Goal: Information Seeking & Learning: Get advice/opinions

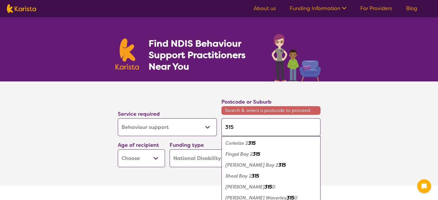
select select "Behaviour support"
select select "NDIS"
select select "Behaviour support"
select select "NDIS"
type input "31"
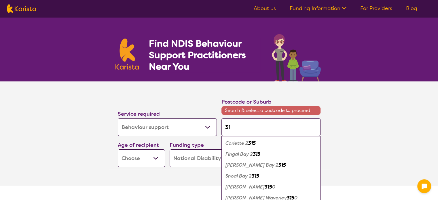
type input "31"
type input "3"
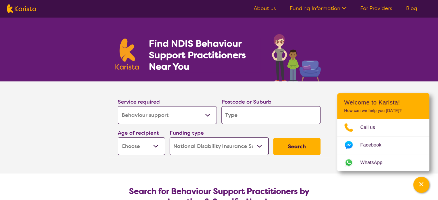
type input "b"
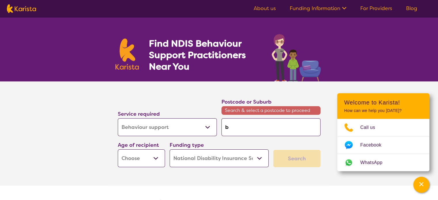
type input "bo"
type input "bor"
type input "boro"
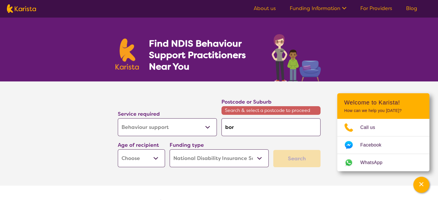
type input "boro"
type input "boron"
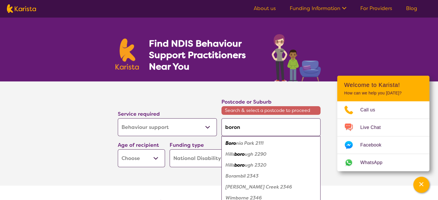
type input "boroni"
type input "boronia"
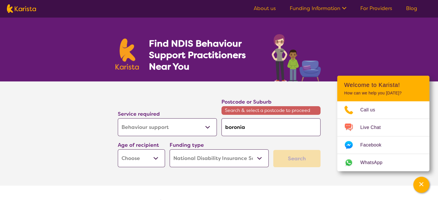
click at [255, 124] on input "boronia" at bounding box center [271, 127] width 99 height 18
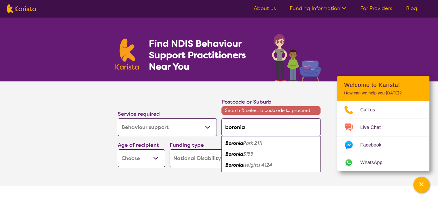
click at [250, 154] on em "3155" at bounding box center [248, 154] width 10 height 6
type input "3155"
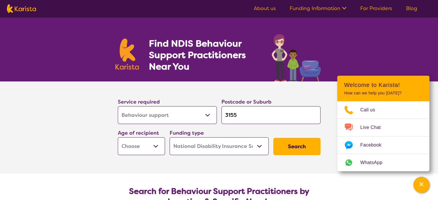
click at [152, 146] on select "Early Childhood - 0 to 9 Child - 10 to 11 Adolescent - 12 to 17 Adult - 18 to 6…" at bounding box center [141, 146] width 47 height 18
select select "AS"
click at [118, 137] on select "Early Childhood - 0 to 9 Child - 10 to 11 Adolescent - 12 to 17 Adult - 18 to 6…" at bounding box center [141, 146] width 47 height 18
select select "AS"
click at [292, 145] on button "Search" at bounding box center [296, 146] width 47 height 17
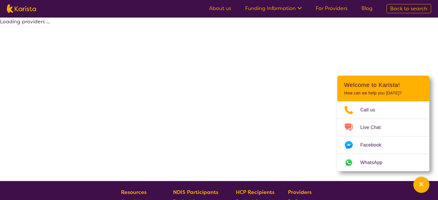
select select "by_score"
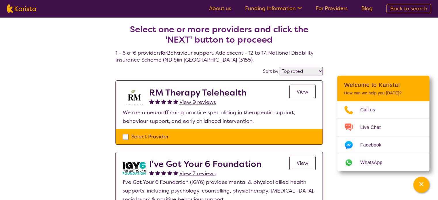
click at [206, 104] on span "View 9 reviews" at bounding box center [198, 102] width 37 height 7
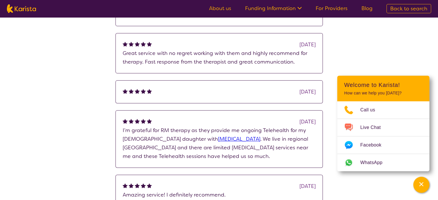
scroll to position [202, 0]
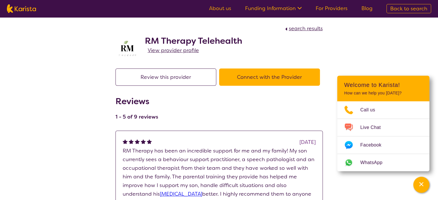
select select "by_score"
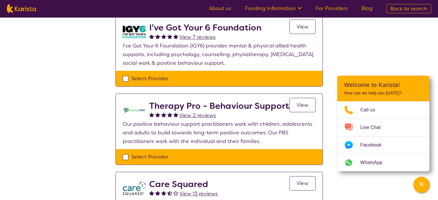
scroll to position [144, 0]
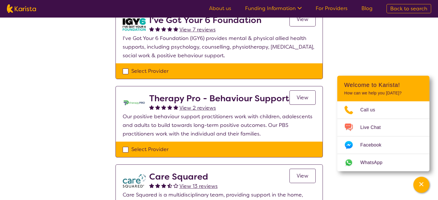
click at [200, 99] on h2 "Therapy Pro - Behaviour Support" at bounding box center [219, 98] width 140 height 10
click at [197, 106] on span "View 2 reviews" at bounding box center [198, 108] width 37 height 7
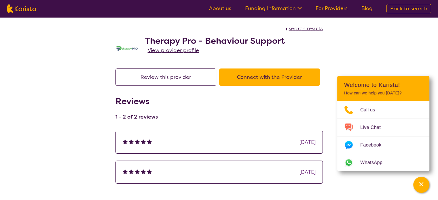
select select "by_score"
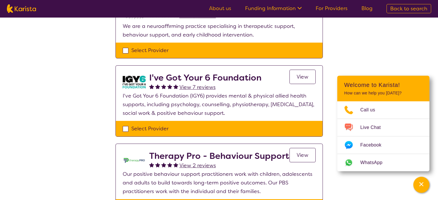
scroll to position [58, 0]
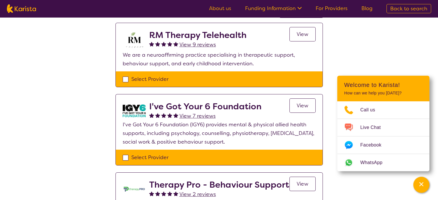
click at [196, 115] on span "View 7 reviews" at bounding box center [198, 116] width 36 height 7
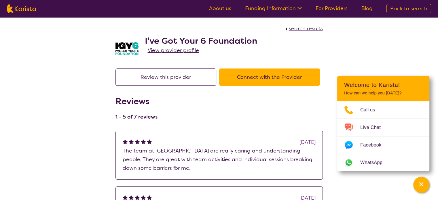
click at [163, 49] on span "View provider profile" at bounding box center [173, 50] width 51 height 7
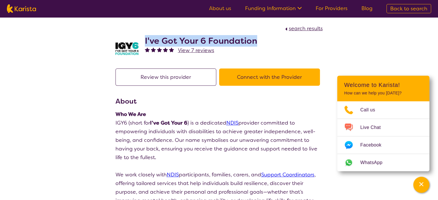
drag, startPoint x: 143, startPoint y: 41, endPoint x: 270, endPoint y: 46, distance: 127.2
click at [270, 46] on div "I've Got Your 6 Foundation View 7 reviews" at bounding box center [219, 47] width 207 height 29
copy h2 "I've Got Your 6 Foundation"
